Goal: Task Accomplishment & Management: Use online tool/utility

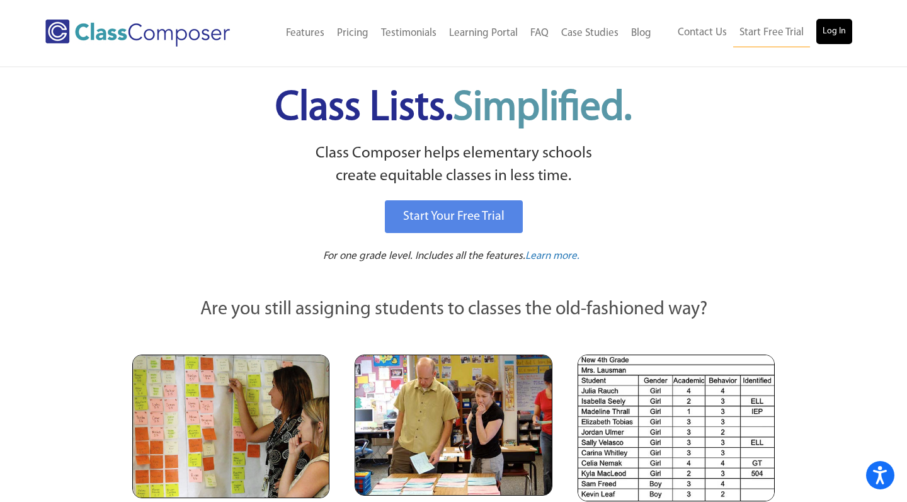
click at [834, 33] on link "Log In" at bounding box center [834, 31] width 36 height 25
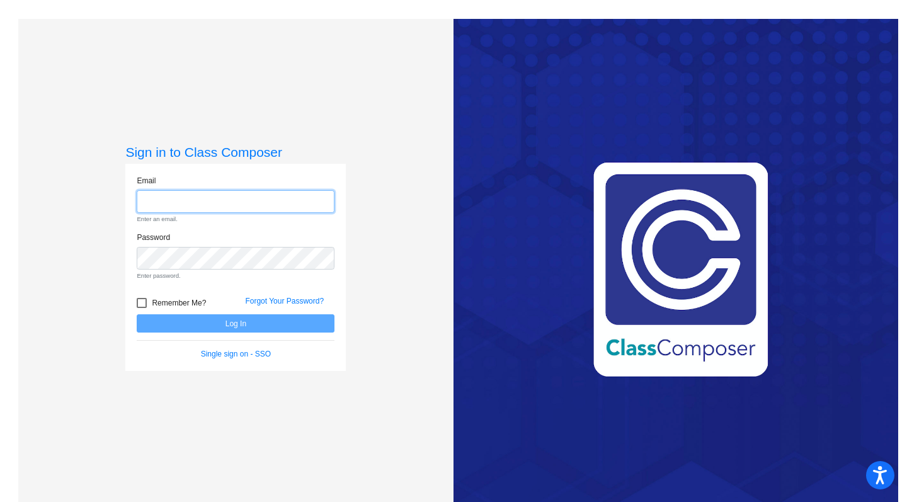
type input "[PERSON_NAME][EMAIL_ADDRESS][PERSON_NAME][DOMAIN_NAME]"
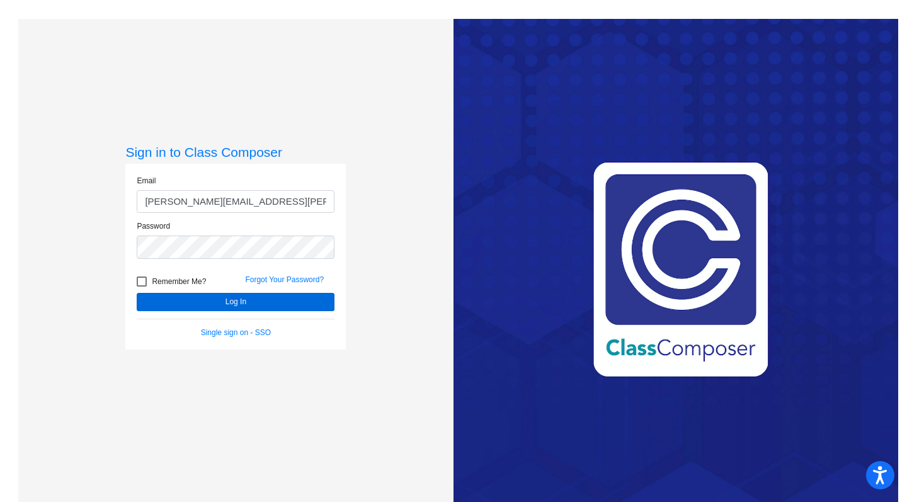
click at [212, 306] on button "Log In" at bounding box center [236, 302] width 198 height 18
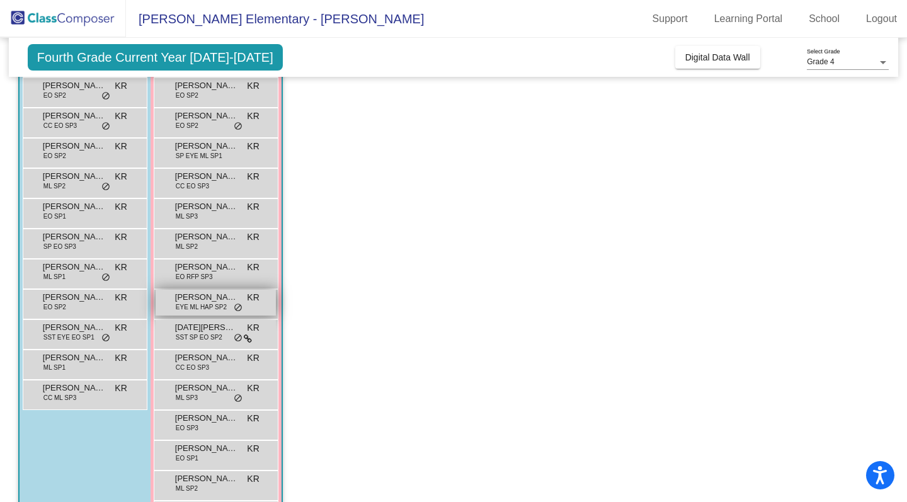
scroll to position [215, 0]
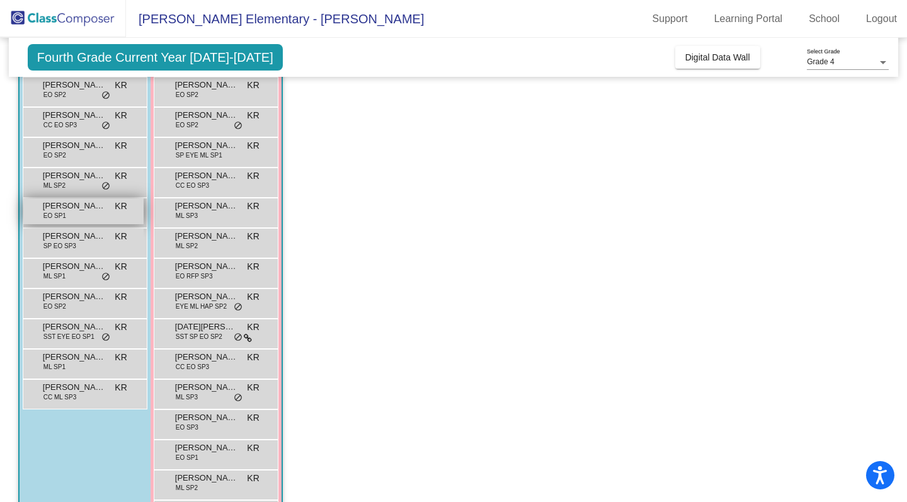
click at [69, 212] on span "[PERSON_NAME]" at bounding box center [74, 206] width 63 height 13
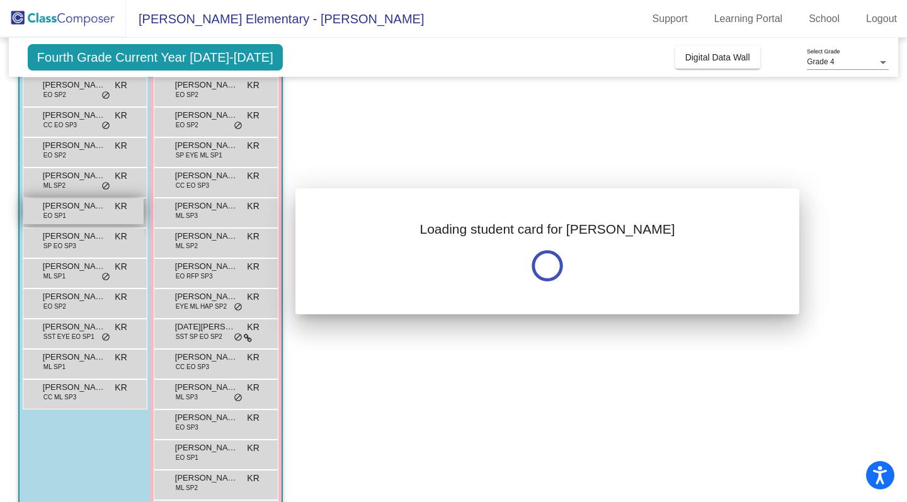
click at [69, 212] on div at bounding box center [453, 251] width 907 height 502
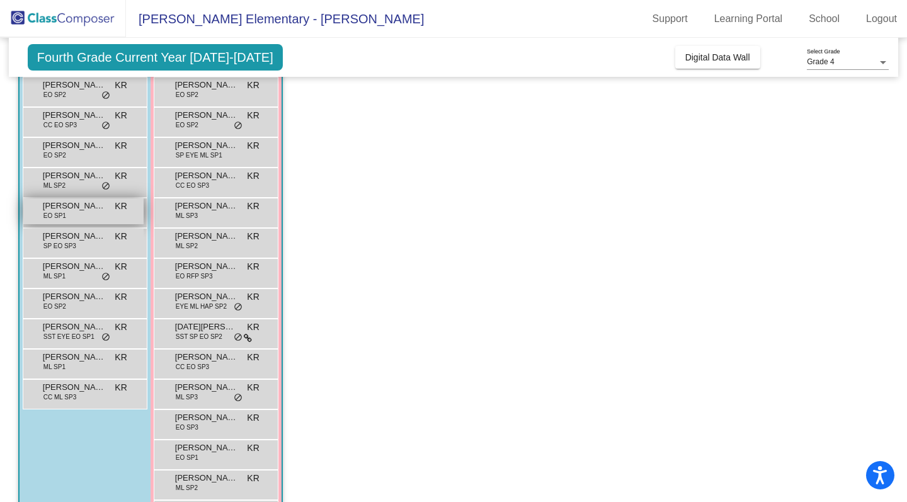
click at [69, 212] on span "[PERSON_NAME]" at bounding box center [74, 206] width 63 height 13
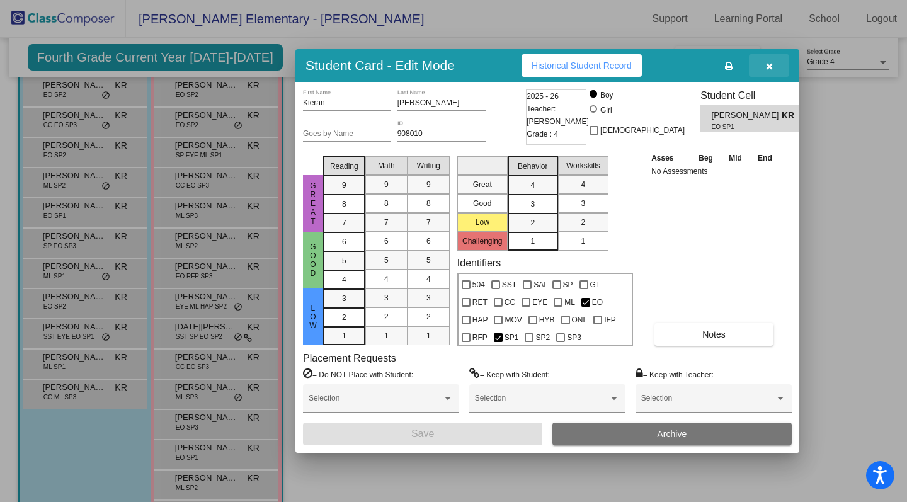
click at [771, 66] on icon "button" at bounding box center [769, 66] width 7 height 9
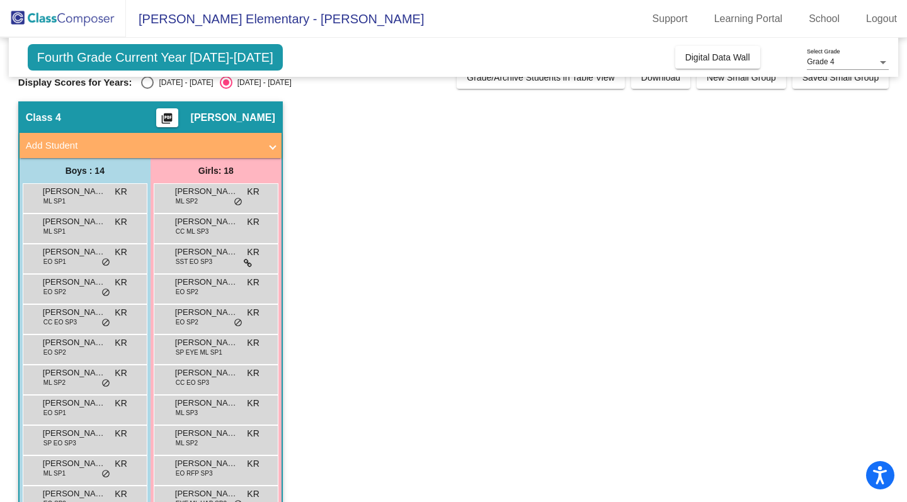
scroll to position [18, 0]
click at [81, 201] on div "[PERSON_NAME] ML SP1 KR lock do_not_disturb_alt" at bounding box center [83, 197] width 120 height 26
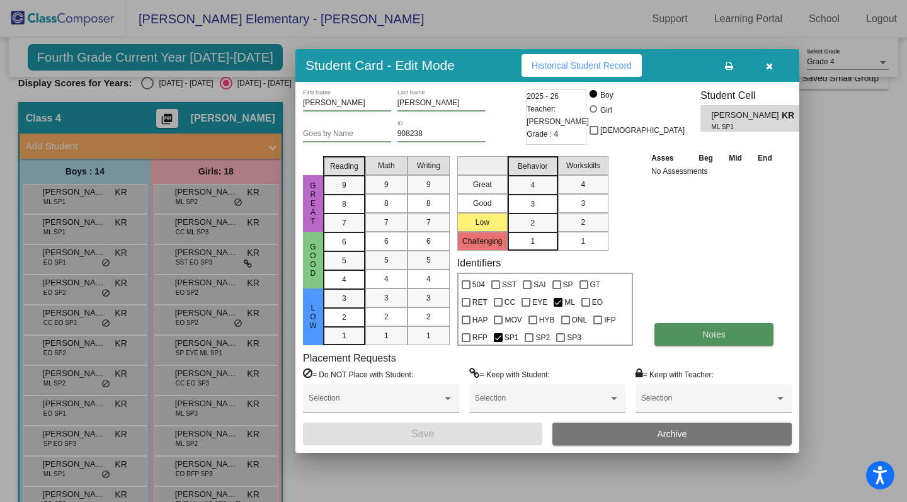
click at [688, 340] on button "Notes" at bounding box center [713, 334] width 119 height 23
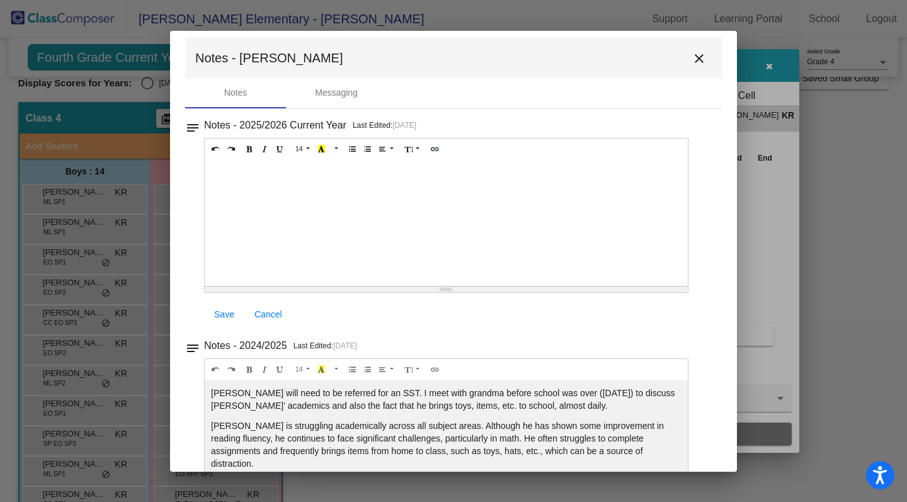
scroll to position [8, 0]
click at [691, 55] on mat-icon "close" at bounding box center [698, 59] width 15 height 15
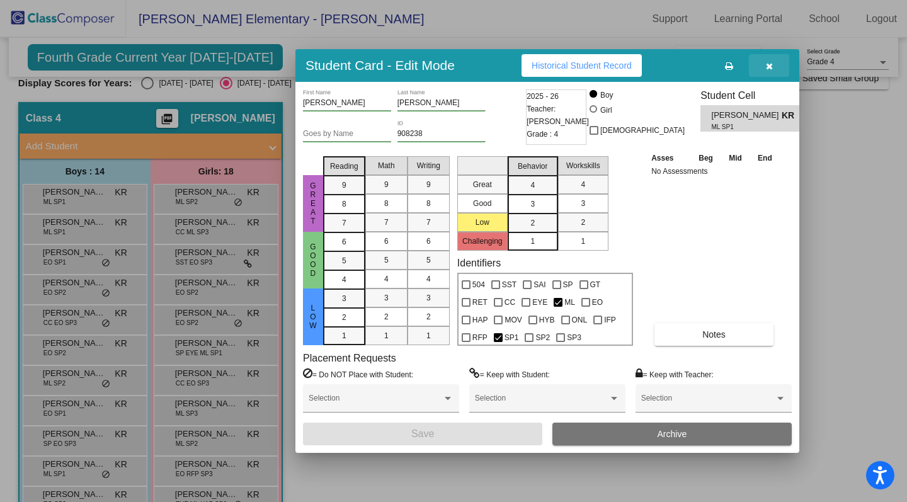
click at [767, 67] on icon "button" at bounding box center [769, 66] width 7 height 9
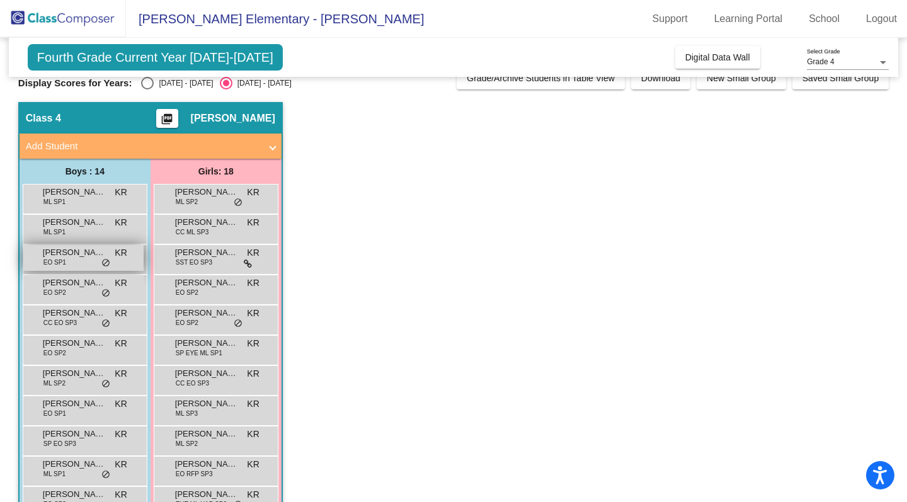
click at [86, 258] on span "[PERSON_NAME]" at bounding box center [74, 252] width 63 height 13
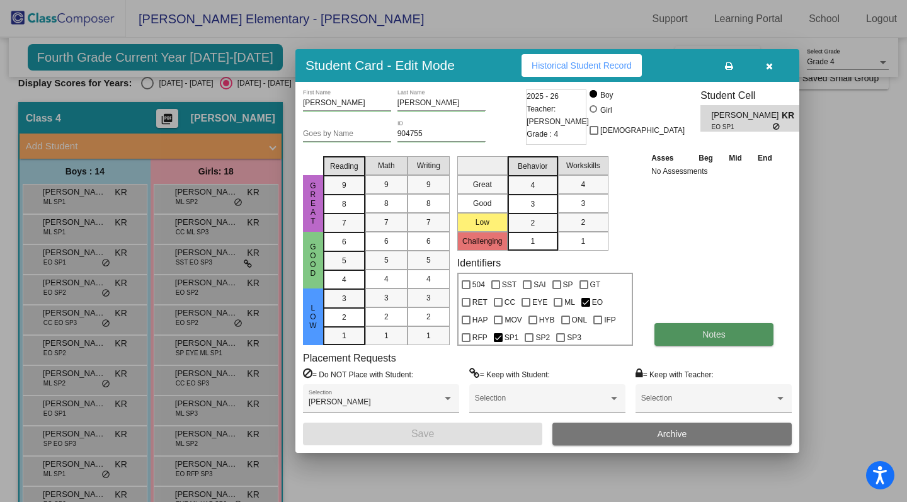
click at [691, 336] on button "Notes" at bounding box center [713, 334] width 119 height 23
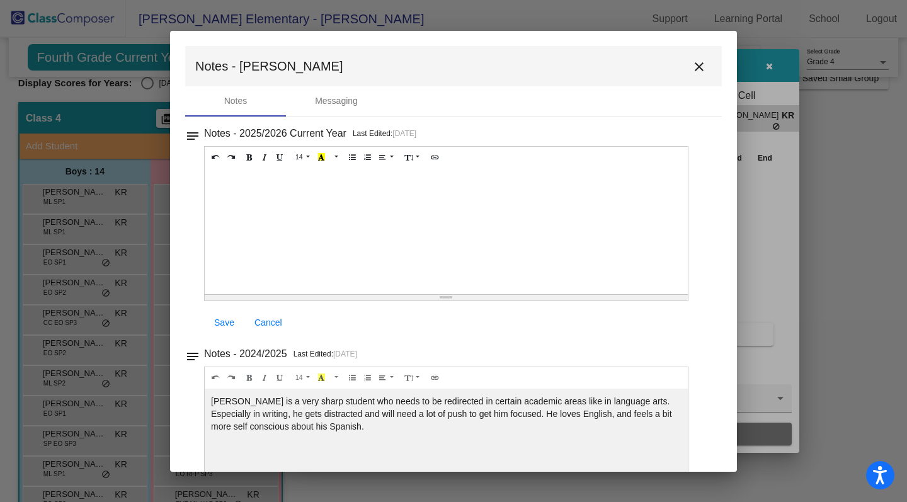
click at [692, 64] on mat-icon "close" at bounding box center [698, 66] width 15 height 15
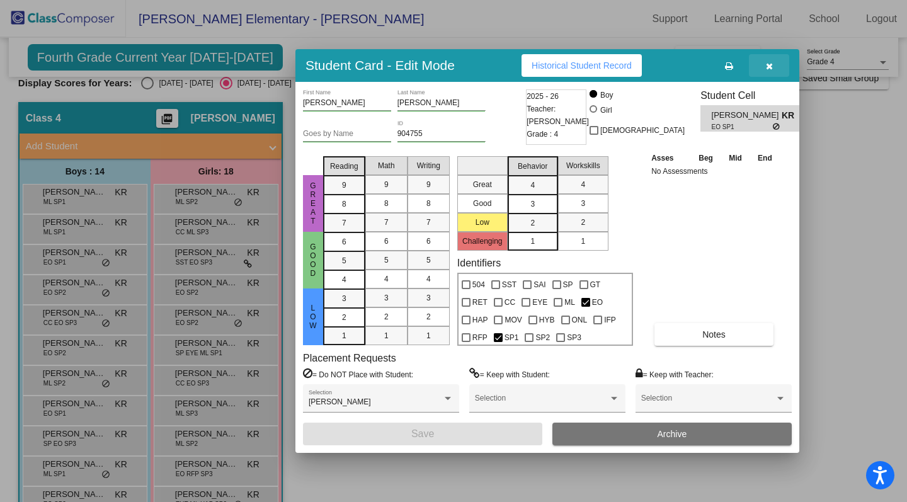
click at [770, 64] on icon "button" at bounding box center [769, 66] width 7 height 9
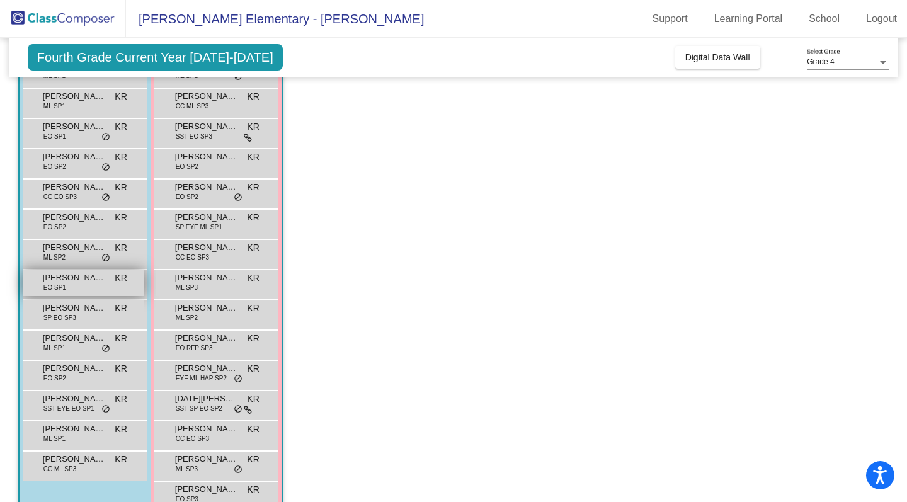
scroll to position [145, 0]
click at [76, 283] on div "[PERSON_NAME] EO SP1 KR lock do_not_disturb_alt" at bounding box center [83, 281] width 120 height 26
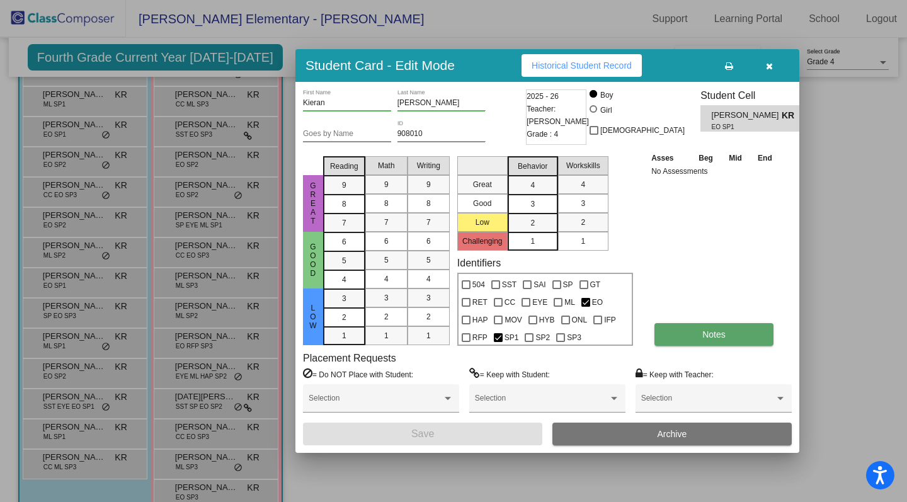
click at [696, 338] on button "Notes" at bounding box center [713, 334] width 119 height 23
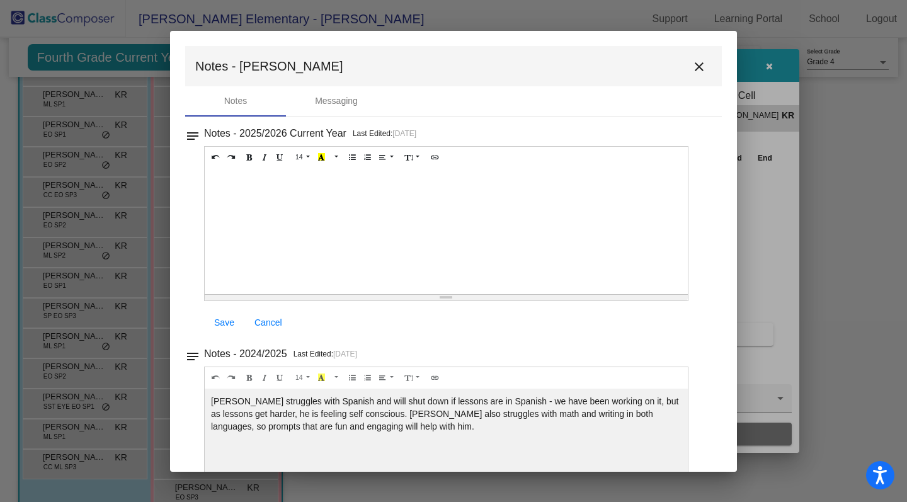
scroll to position [0, 0]
click at [691, 67] on mat-icon "close" at bounding box center [698, 66] width 15 height 15
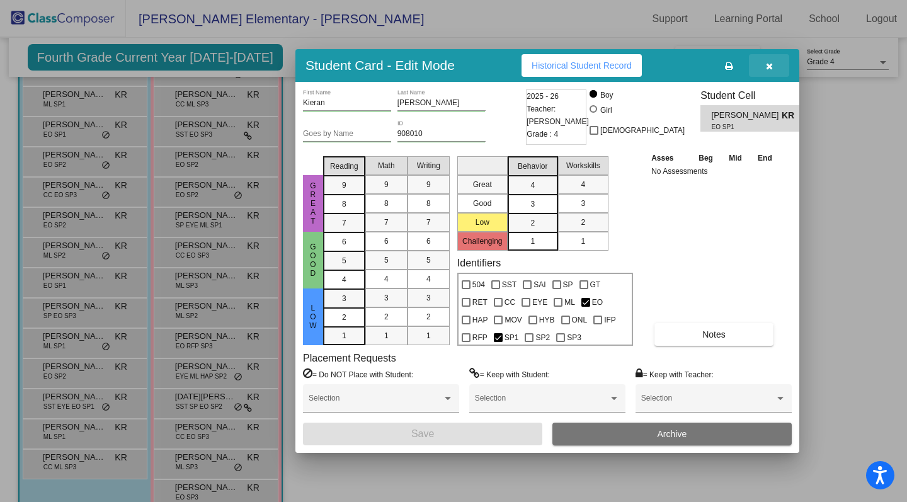
click at [771, 67] on icon "button" at bounding box center [769, 66] width 7 height 9
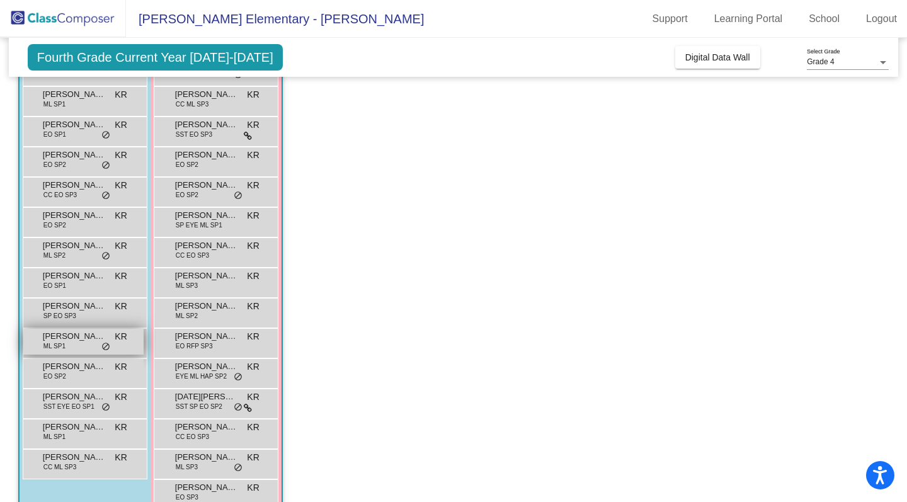
click at [102, 340] on span "[PERSON_NAME]" at bounding box center [74, 336] width 63 height 13
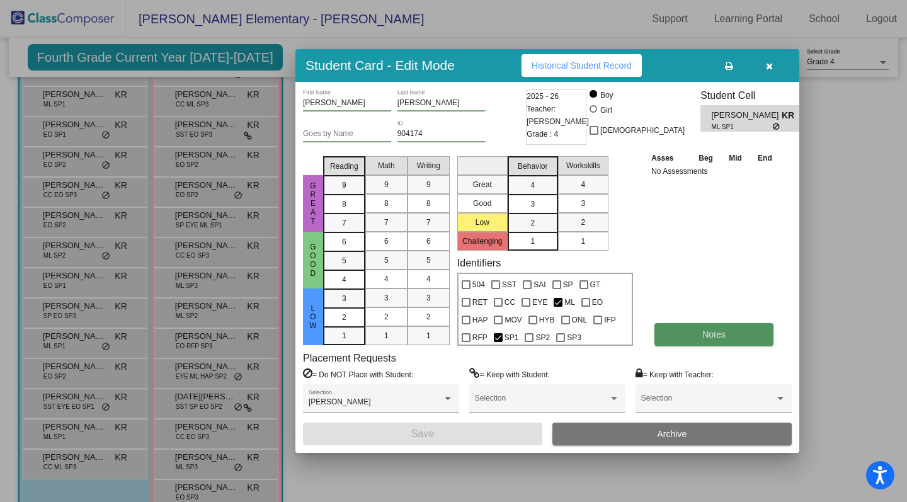
click at [675, 337] on button "Notes" at bounding box center [713, 334] width 119 height 23
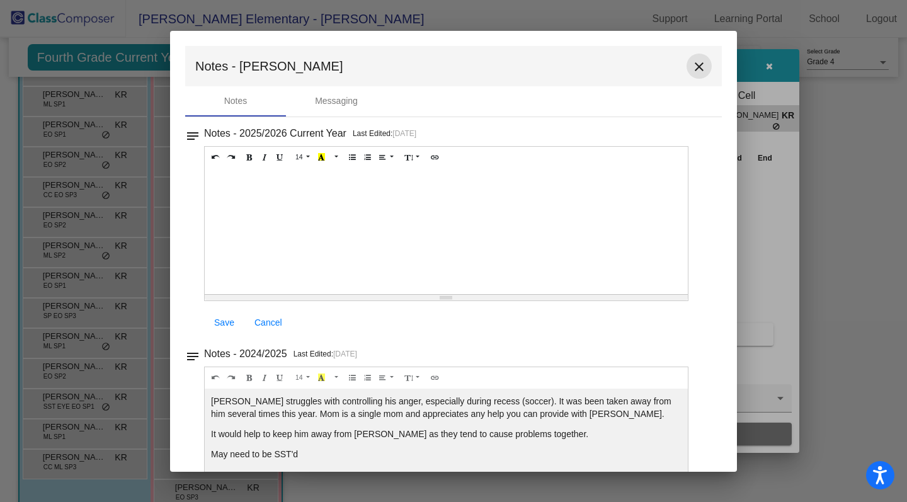
click at [695, 69] on mat-icon "close" at bounding box center [698, 66] width 15 height 15
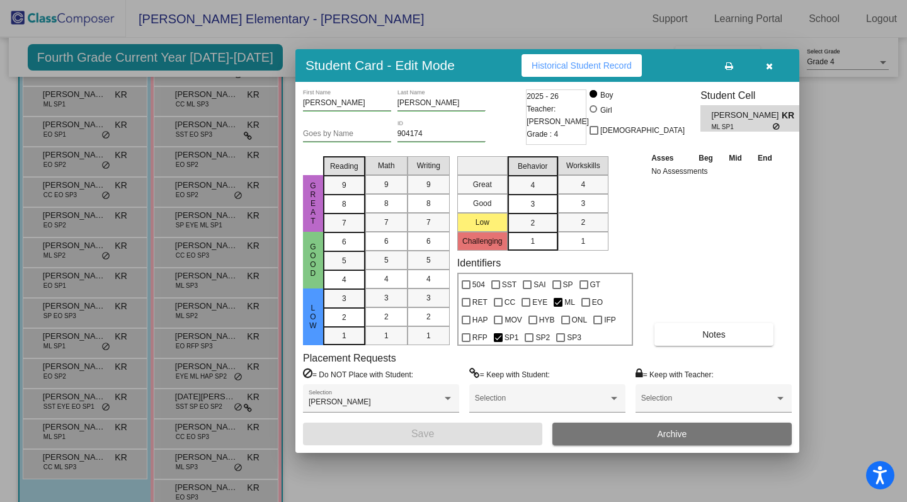
click at [771, 64] on icon "button" at bounding box center [769, 66] width 7 height 9
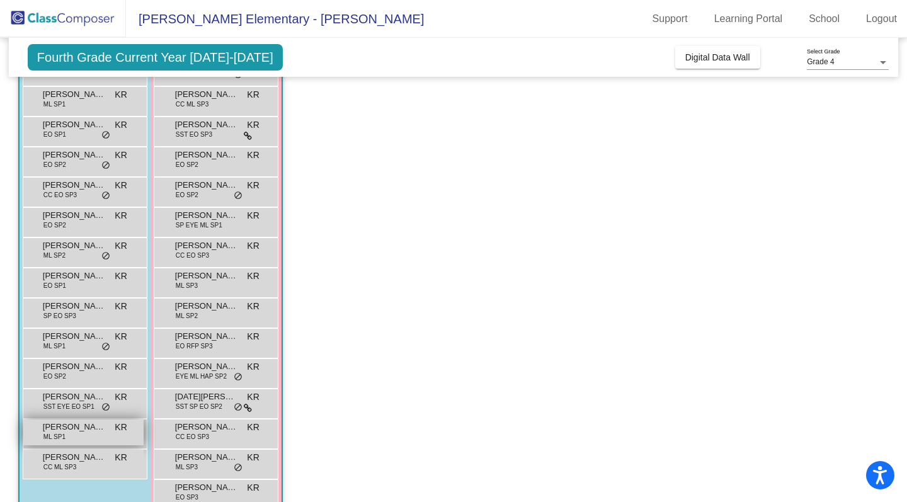
click at [72, 422] on span "[PERSON_NAME]" at bounding box center [74, 427] width 63 height 13
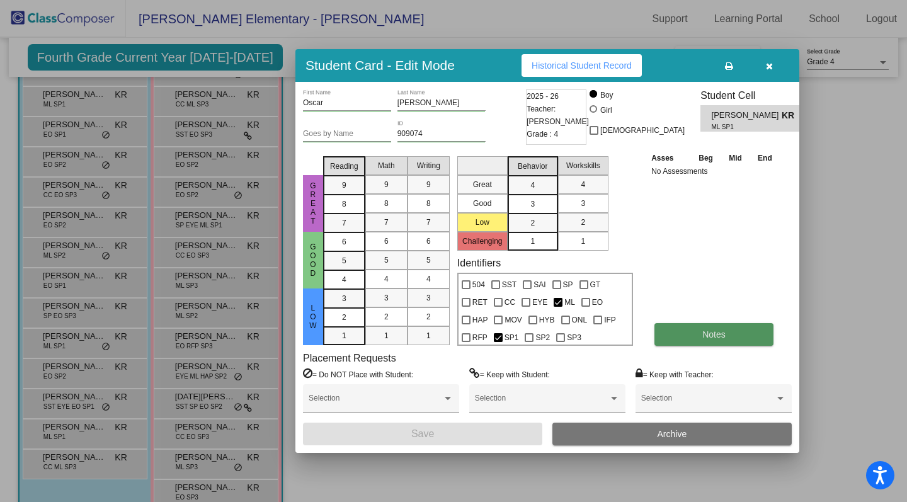
click at [711, 341] on button "Notes" at bounding box center [713, 334] width 119 height 23
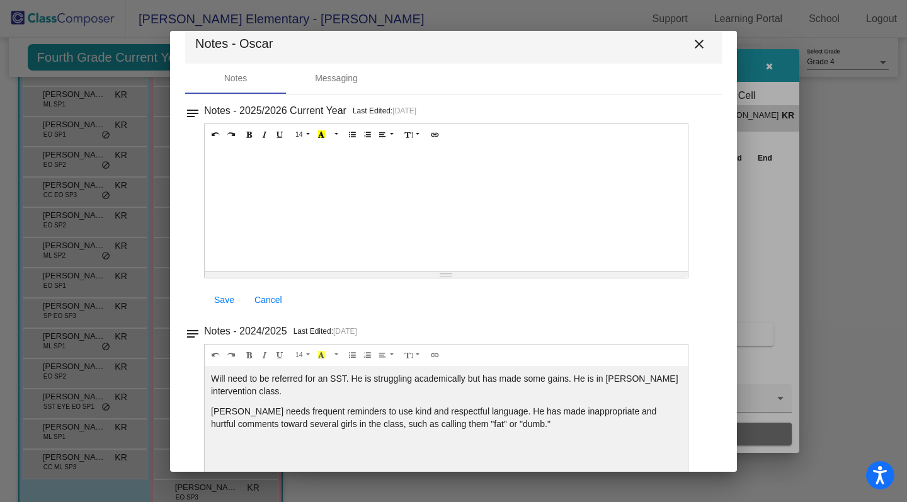
scroll to position [25, 0]
click at [696, 42] on mat-icon "close" at bounding box center [698, 42] width 15 height 15
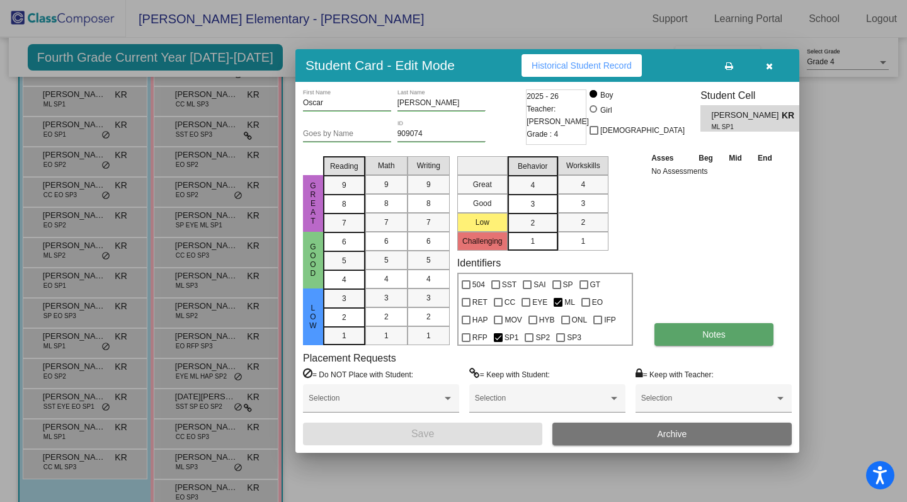
click at [701, 330] on button "Notes" at bounding box center [713, 334] width 119 height 23
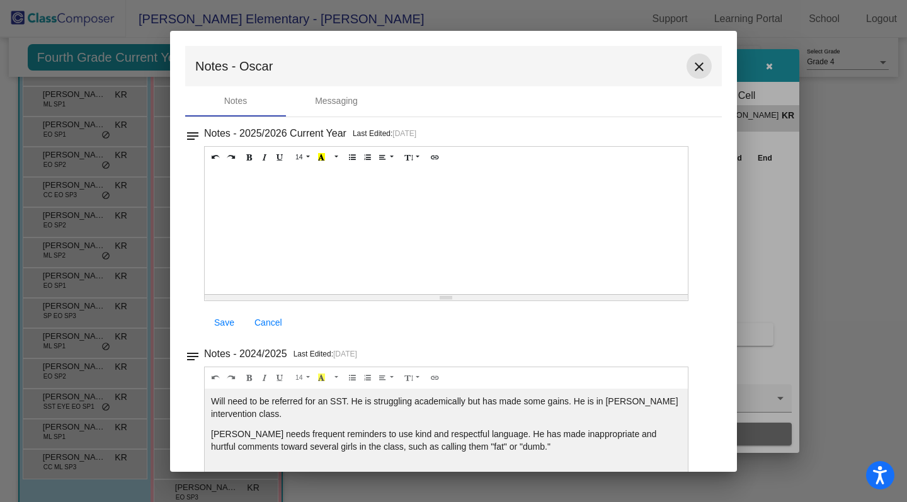
click at [693, 65] on mat-icon "close" at bounding box center [698, 66] width 15 height 15
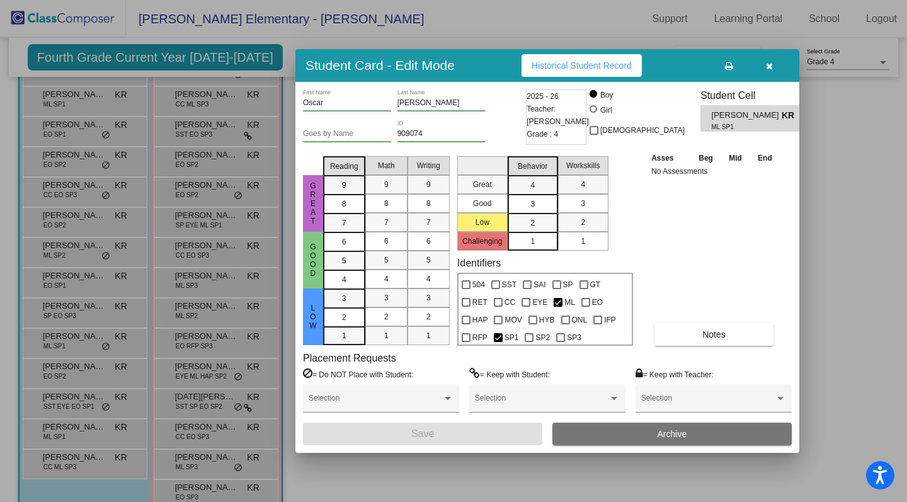
click at [768, 67] on icon "button" at bounding box center [769, 66] width 7 height 9
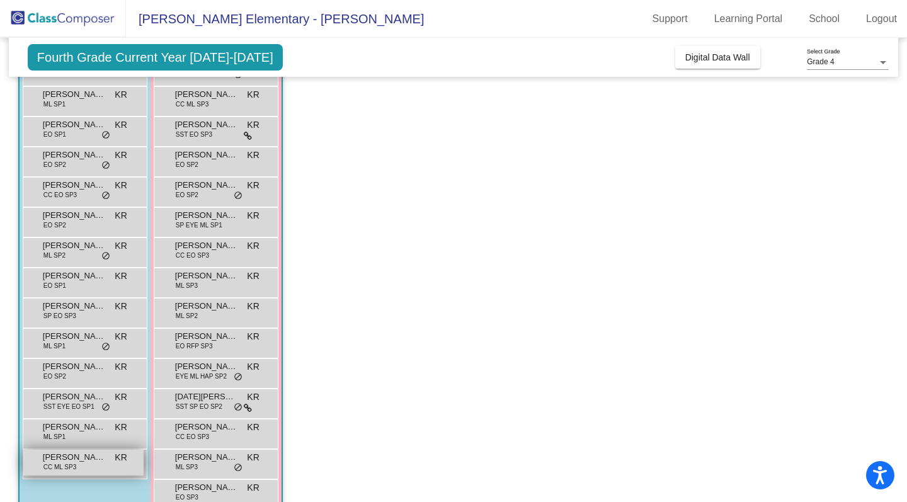
click at [52, 465] on span "CC ML SP3" at bounding box center [59, 466] width 33 height 9
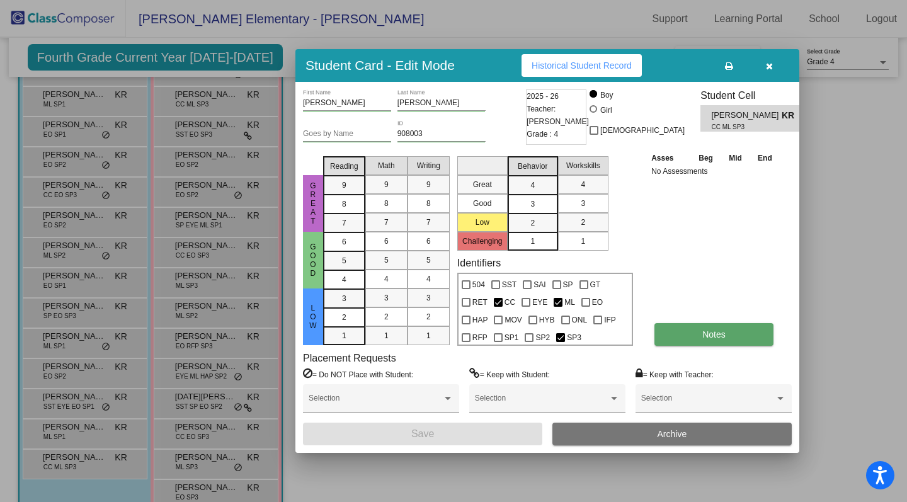
click at [707, 332] on span "Notes" at bounding box center [713, 334] width 23 height 10
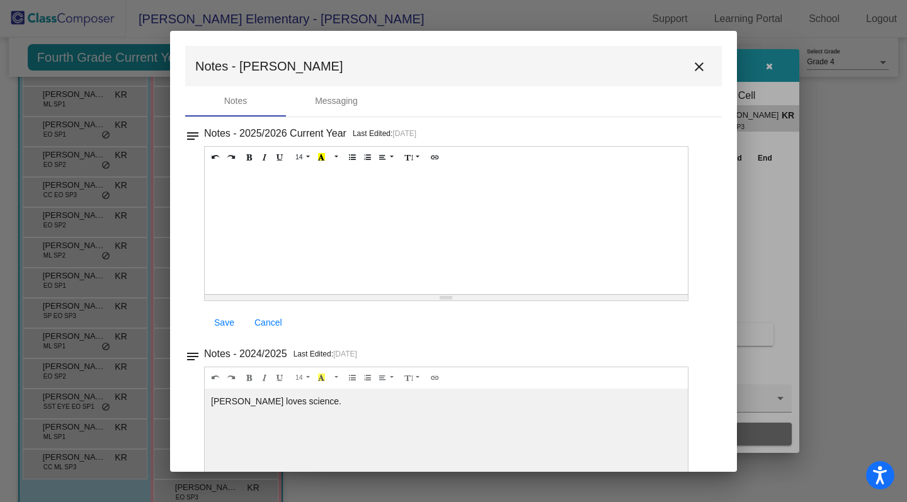
scroll to position [0, 0]
click at [694, 67] on mat-icon "close" at bounding box center [698, 66] width 15 height 15
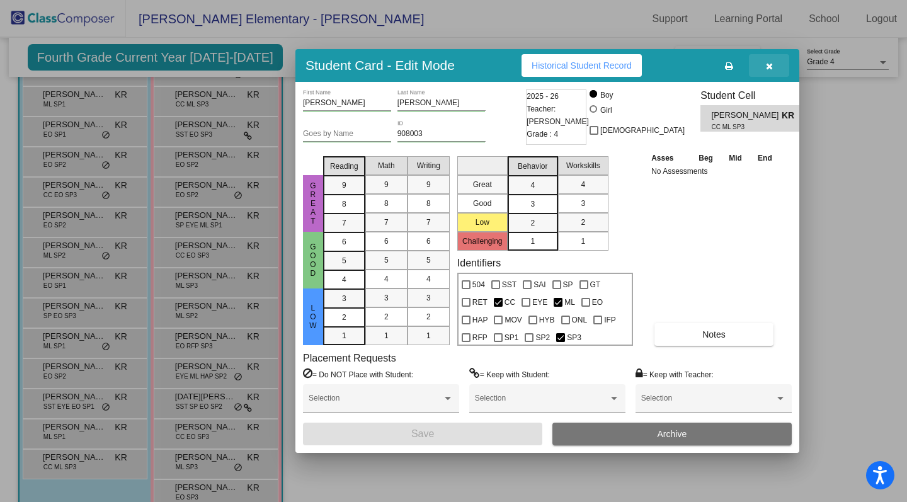
click at [768, 67] on icon "button" at bounding box center [769, 66] width 7 height 9
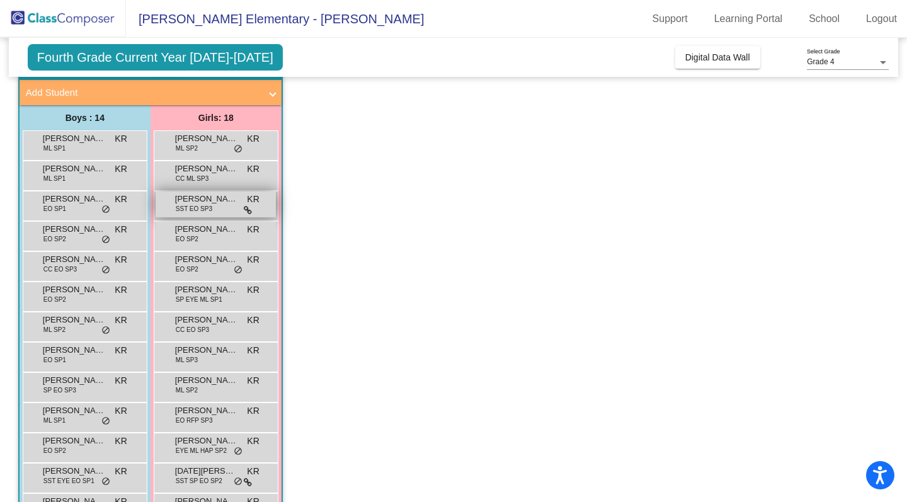
scroll to position [69, 0]
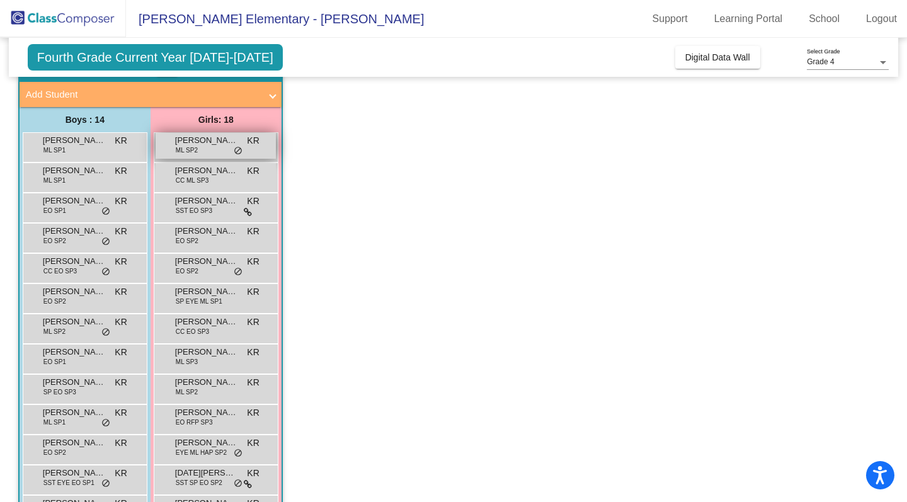
click at [219, 141] on span "[PERSON_NAME]" at bounding box center [206, 140] width 63 height 13
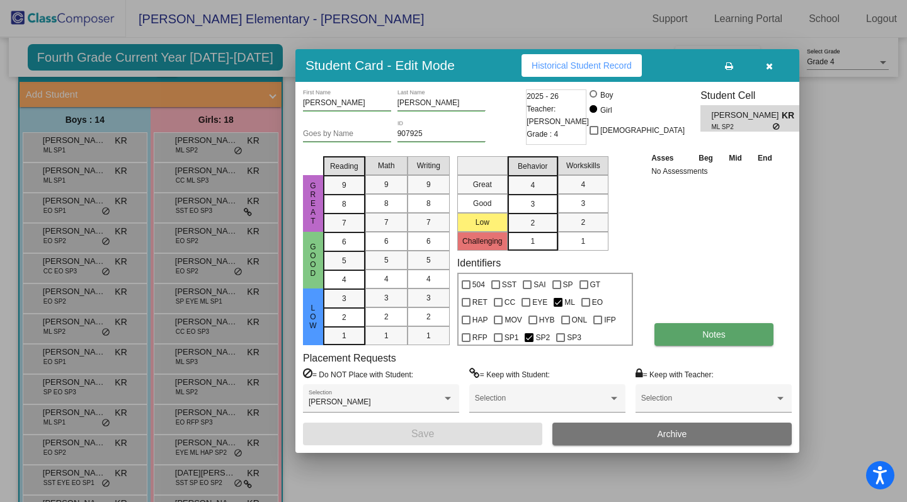
click at [736, 336] on button "Notes" at bounding box center [713, 334] width 119 height 23
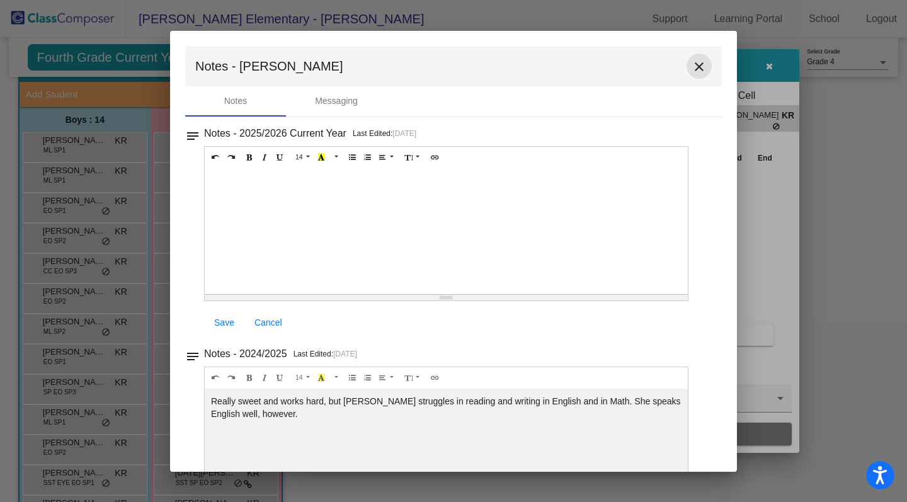
click at [693, 69] on mat-icon "close" at bounding box center [698, 66] width 15 height 15
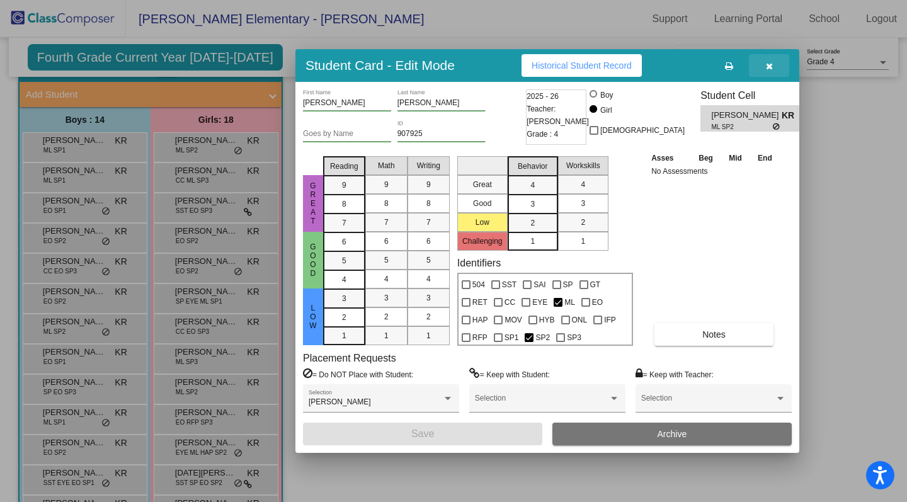
click at [769, 65] on icon "button" at bounding box center [769, 66] width 7 height 9
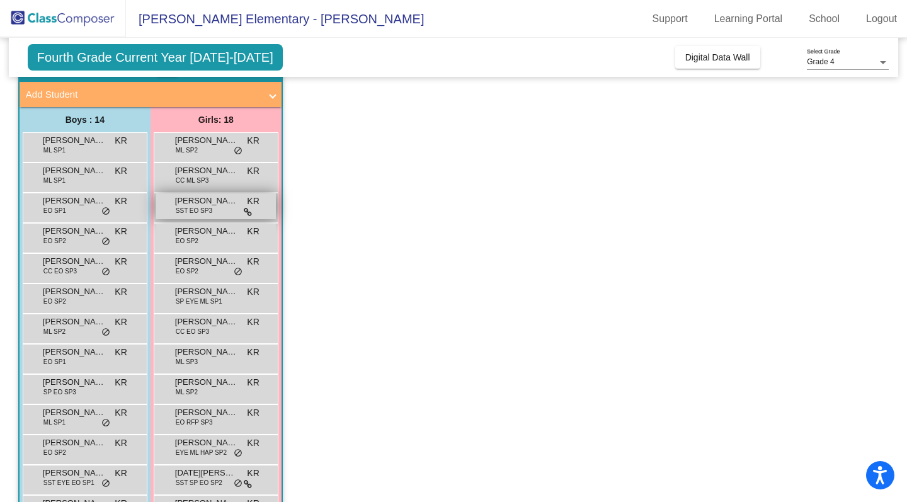
click at [201, 202] on span "[PERSON_NAME]" at bounding box center [206, 201] width 63 height 13
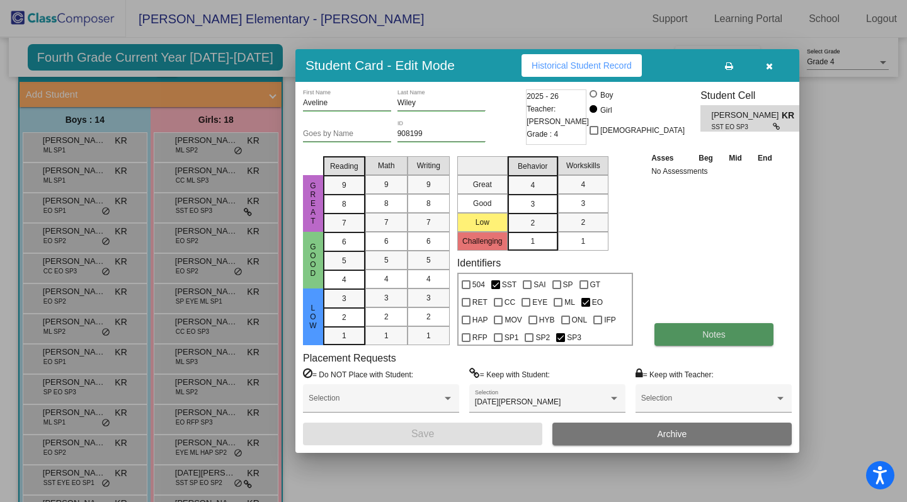
click at [697, 337] on button "Notes" at bounding box center [713, 334] width 119 height 23
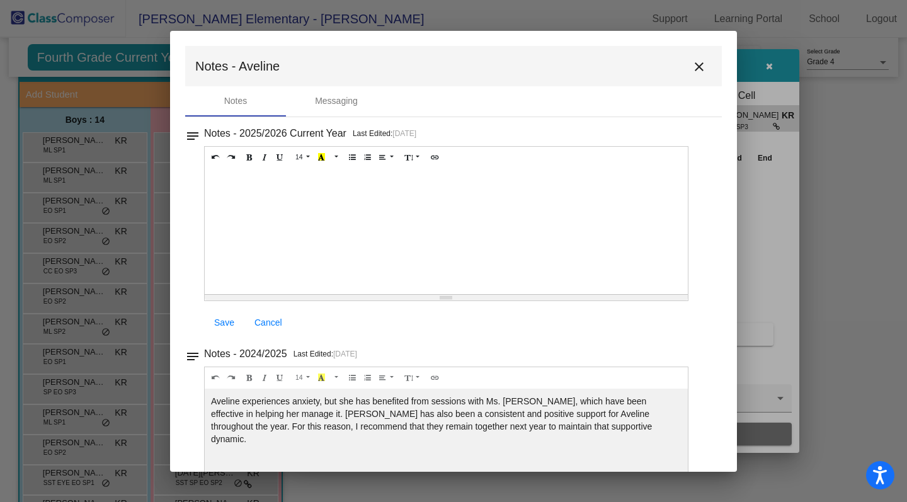
click at [694, 65] on mat-icon "close" at bounding box center [698, 66] width 15 height 15
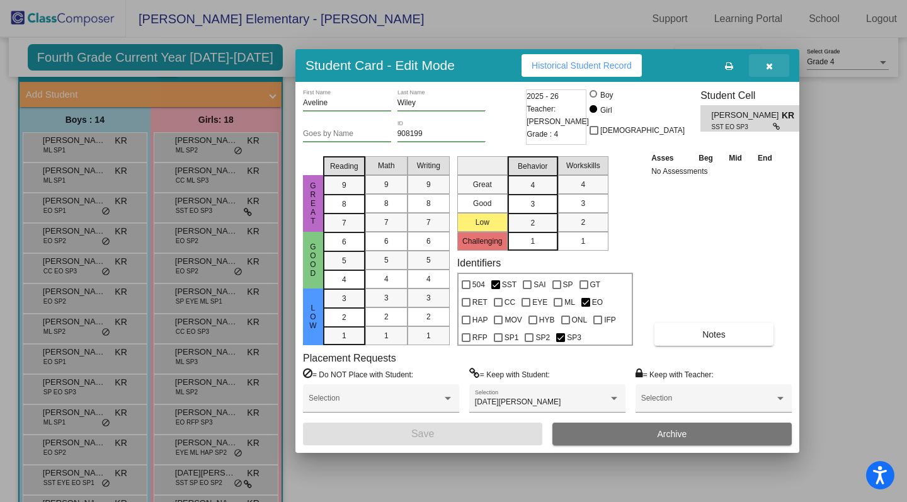
click at [772, 64] on icon "button" at bounding box center [769, 66] width 7 height 9
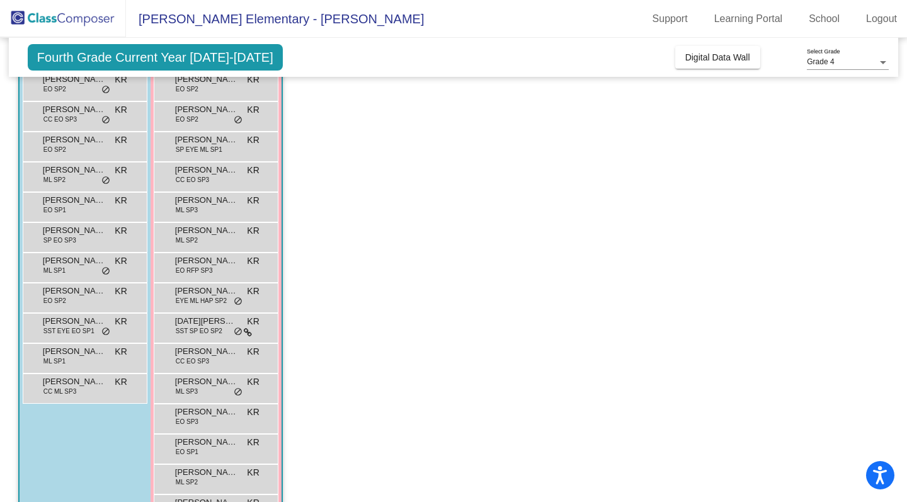
scroll to position [222, 0]
click at [223, 266] on div "[PERSON_NAME] EO RFP SP3 KR lock do_not_disturb_alt" at bounding box center [216, 265] width 120 height 26
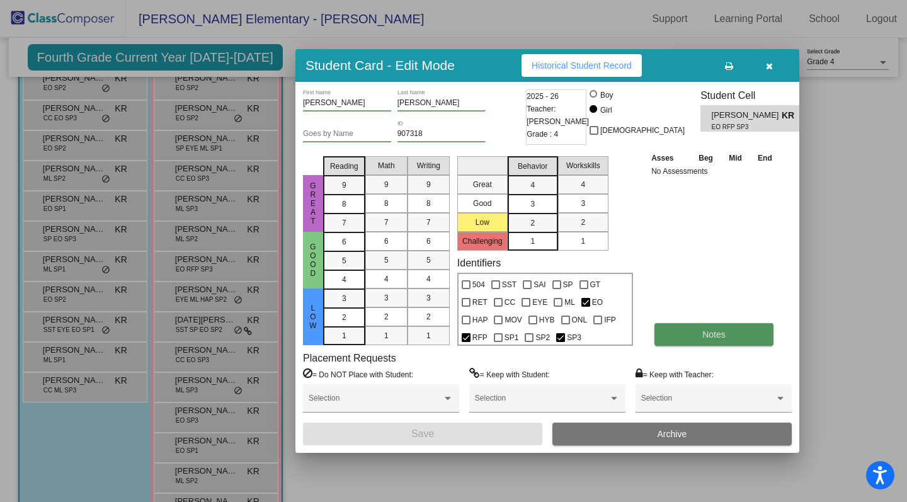
click at [715, 337] on span "Notes" at bounding box center [713, 334] width 23 height 10
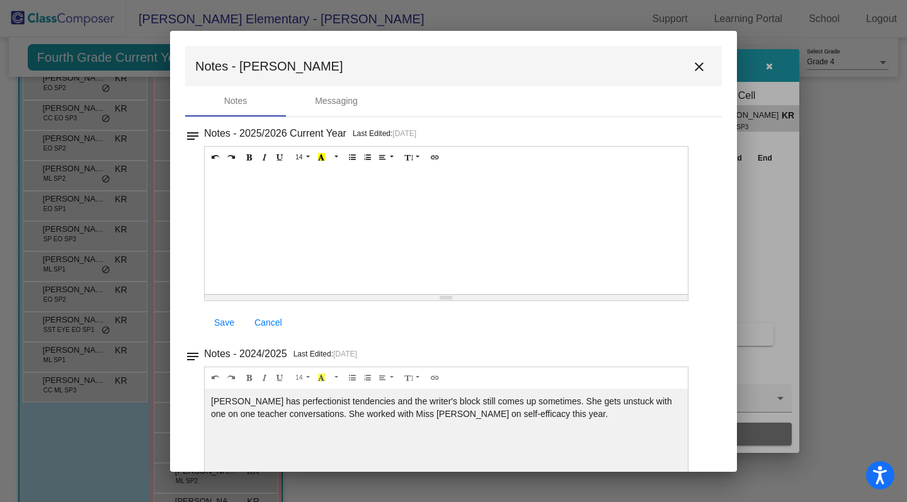
scroll to position [0, 0]
click at [694, 65] on mat-icon "close" at bounding box center [698, 66] width 15 height 15
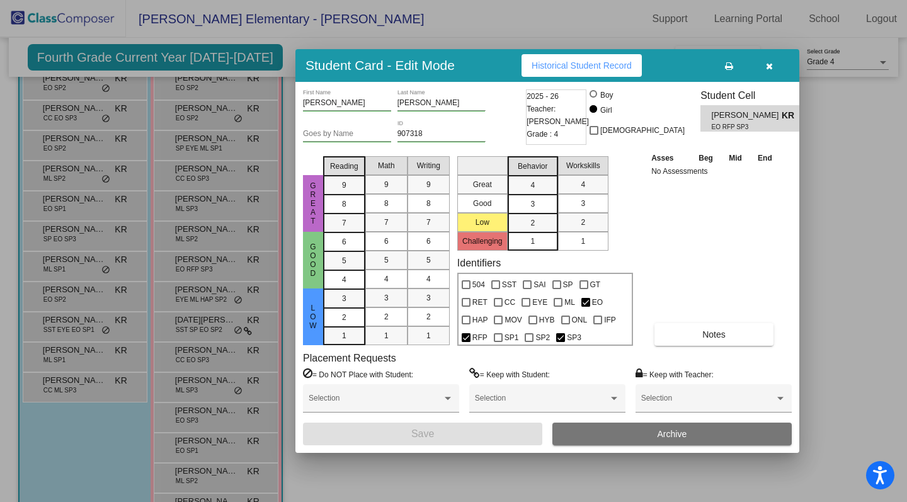
click at [768, 64] on icon "button" at bounding box center [769, 66] width 7 height 9
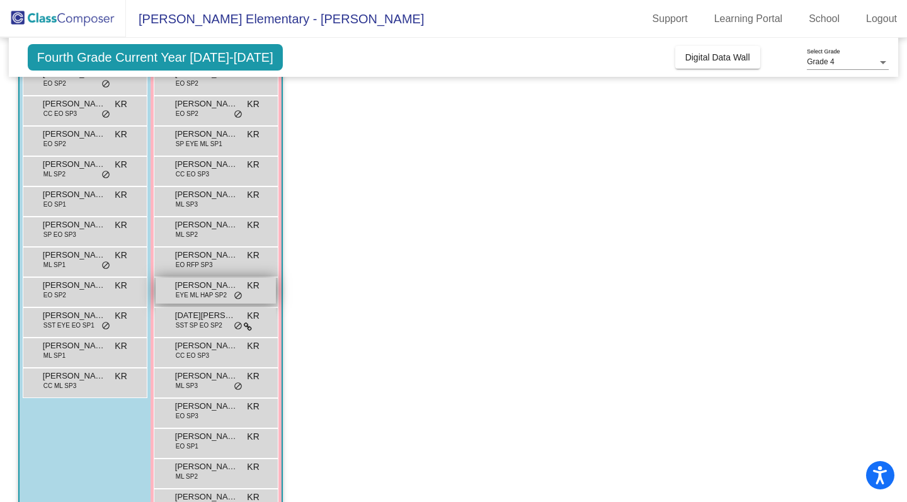
scroll to position [230, 0]
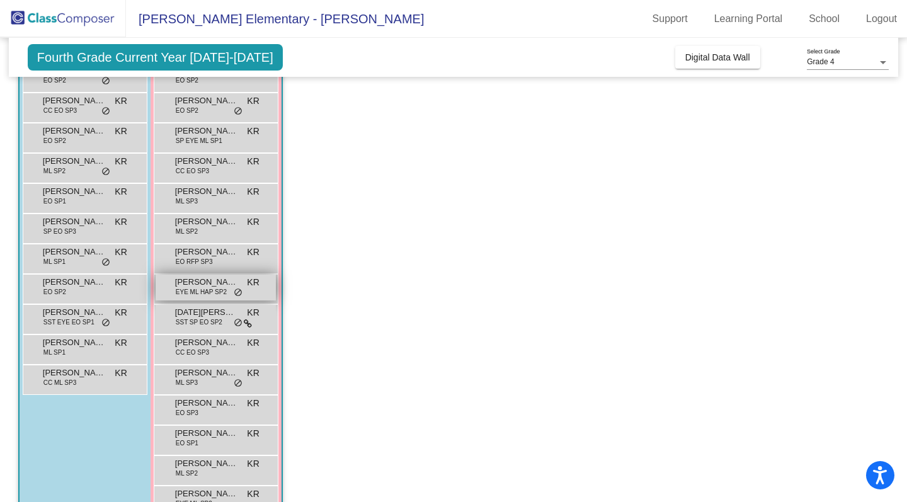
click at [204, 292] on span "EYE ML HAP SP2" at bounding box center [201, 291] width 51 height 9
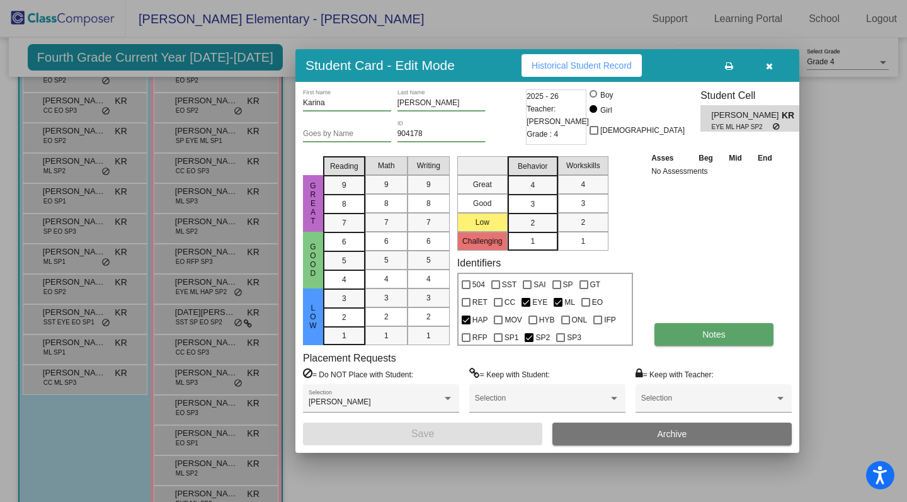
click at [701, 336] on button "Notes" at bounding box center [713, 334] width 119 height 23
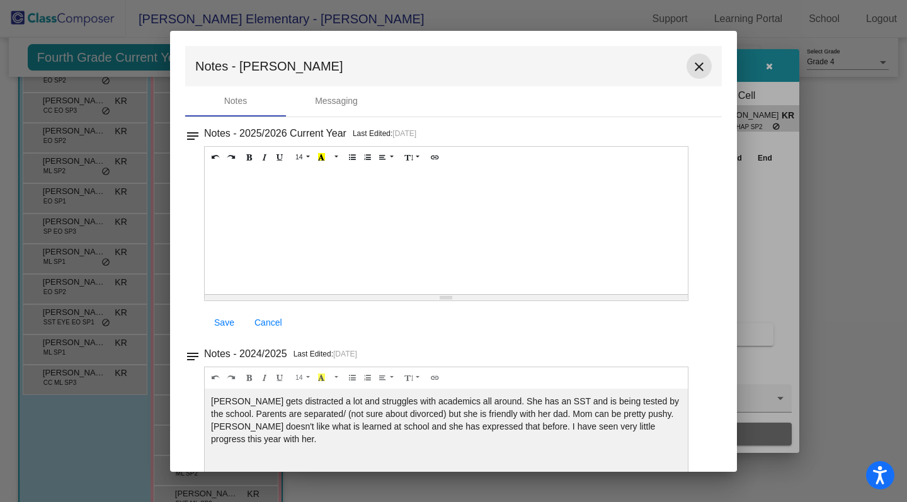
click at [691, 65] on mat-icon "close" at bounding box center [698, 66] width 15 height 15
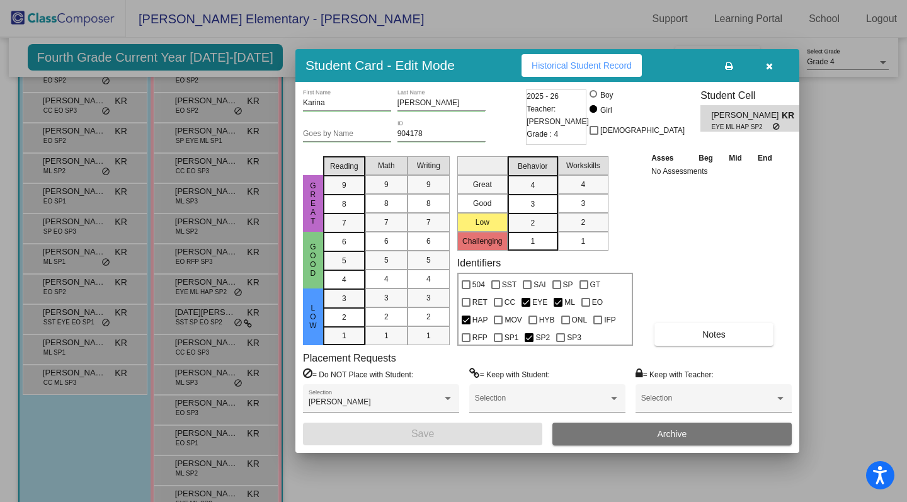
scroll to position [0, 0]
click at [771, 66] on icon "button" at bounding box center [769, 66] width 7 height 9
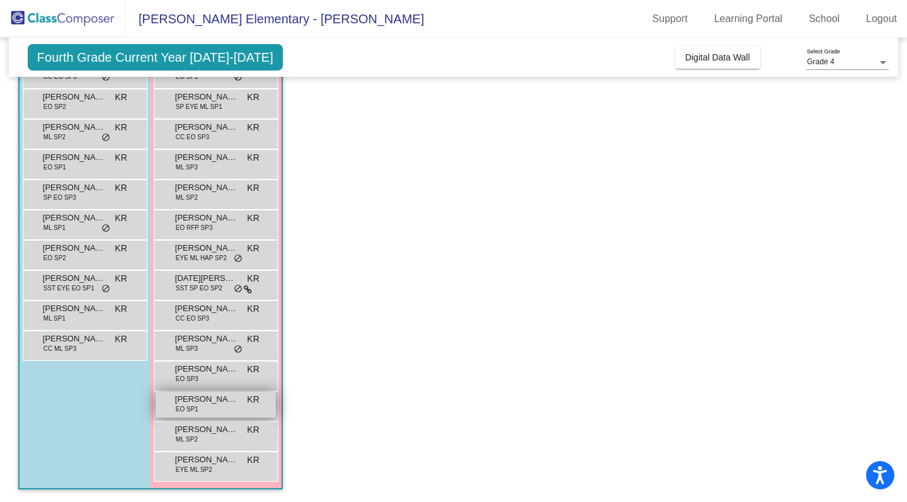
click at [188, 409] on span "EO SP1" at bounding box center [187, 408] width 23 height 9
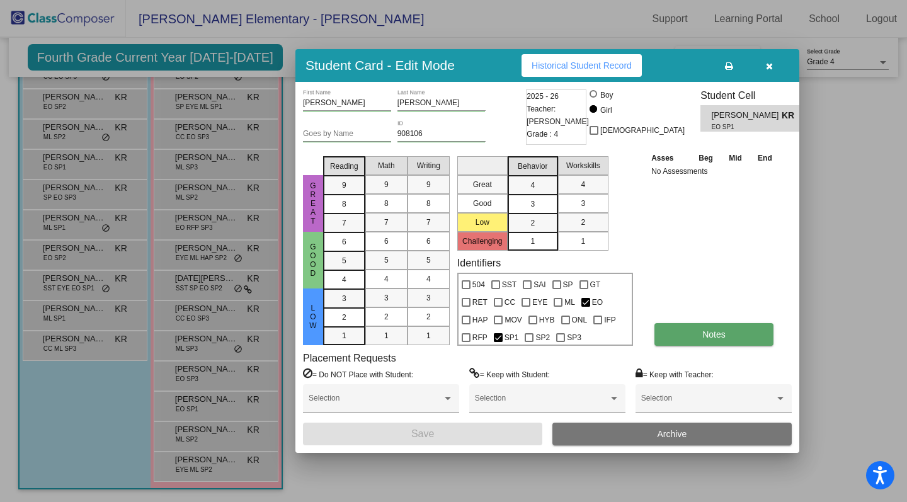
click at [713, 332] on span "Notes" at bounding box center [713, 334] width 23 height 10
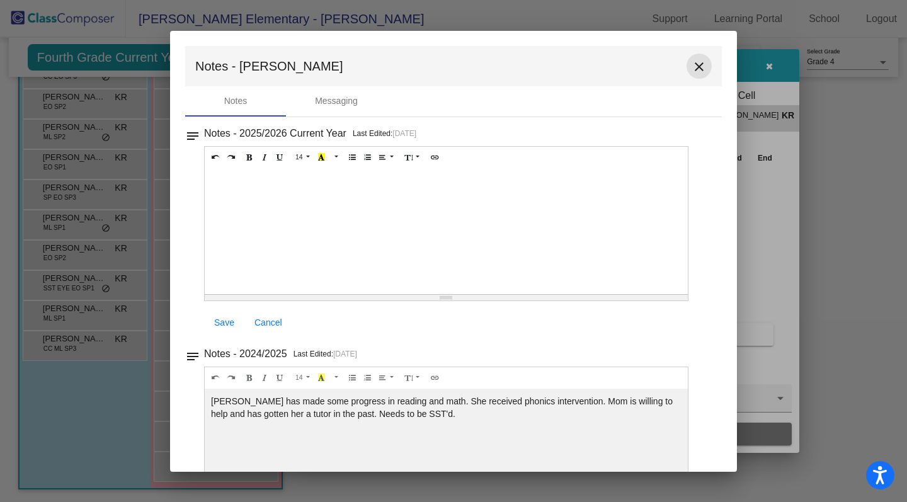
click at [691, 64] on mat-icon "close" at bounding box center [698, 66] width 15 height 15
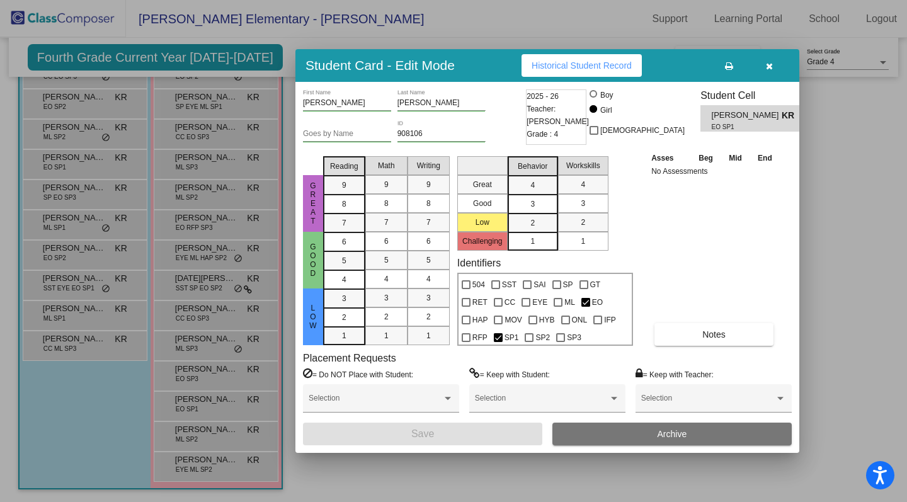
click at [773, 67] on button "button" at bounding box center [769, 65] width 40 height 23
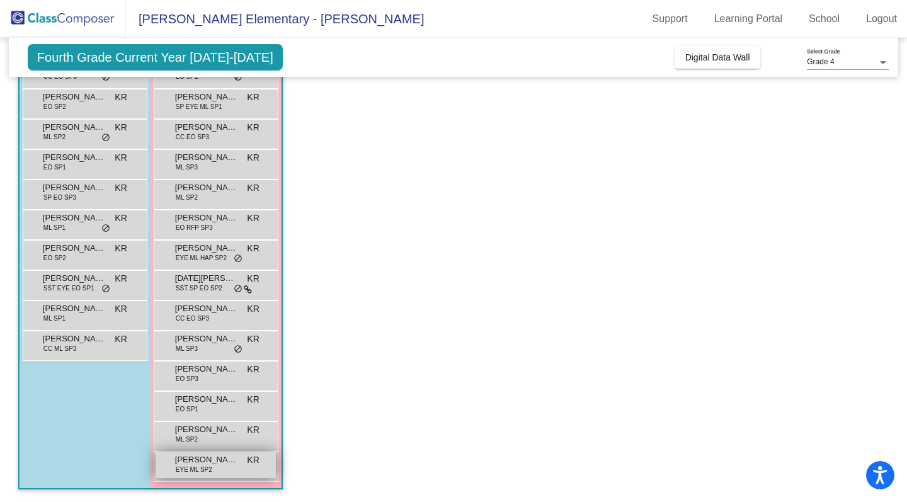
click at [231, 464] on span "[PERSON_NAME]" at bounding box center [206, 459] width 63 height 13
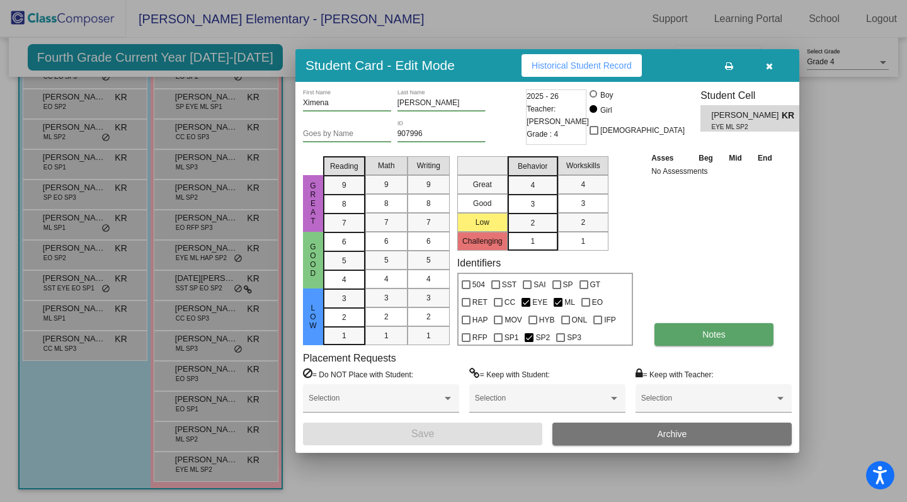
click at [702, 331] on span "Notes" at bounding box center [713, 334] width 23 height 10
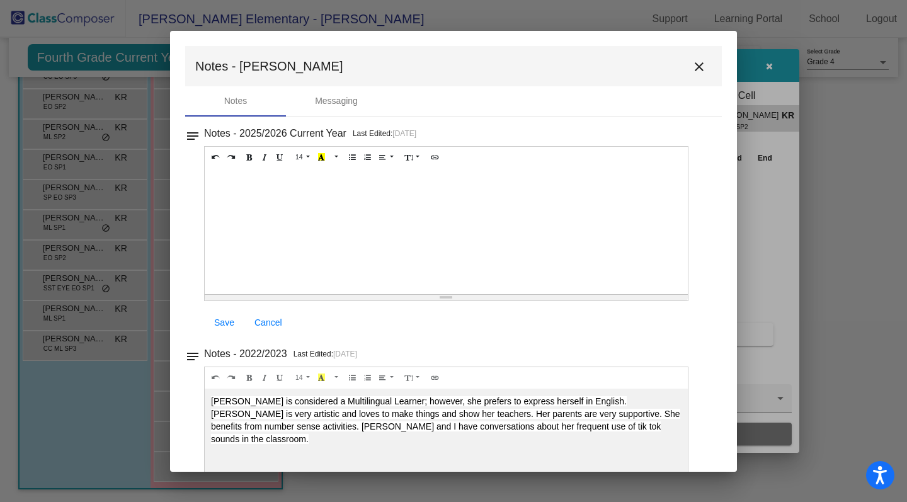
click at [694, 64] on mat-icon "close" at bounding box center [698, 66] width 15 height 15
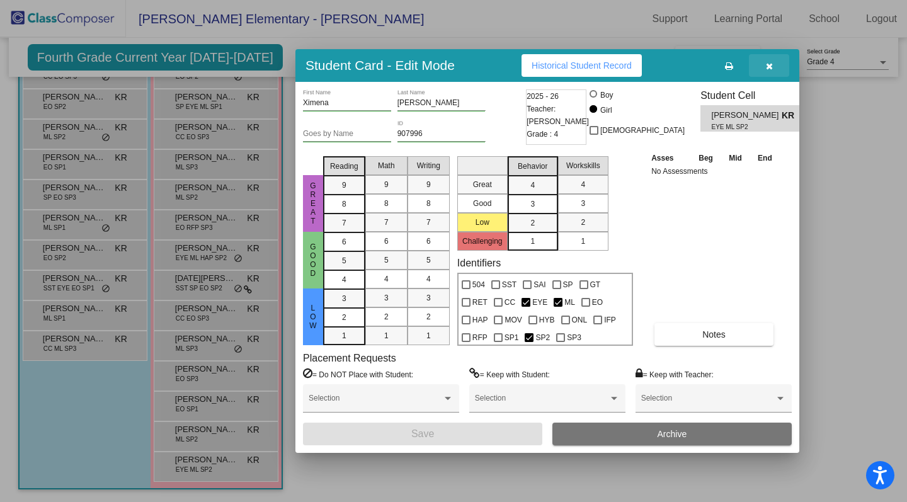
click at [767, 67] on icon "button" at bounding box center [769, 66] width 7 height 9
